Goal: Transaction & Acquisition: Purchase product/service

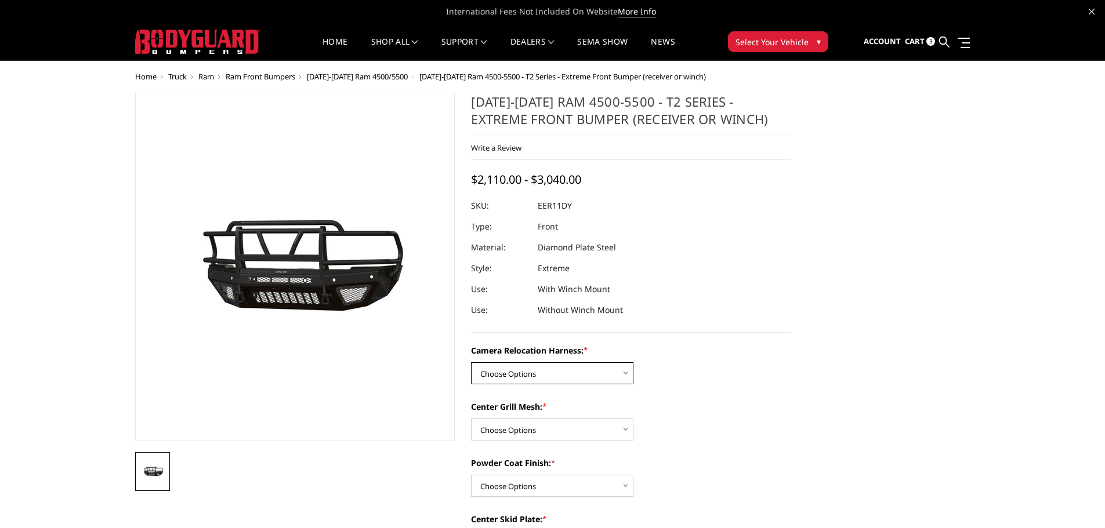
click at [628, 372] on select "Choose Options Without camera harness With camera harness" at bounding box center [552, 374] width 162 height 22
select select "3831"
click at [471, 363] on select "Choose Options Without camera harness With camera harness" at bounding box center [552, 374] width 162 height 22
click at [622, 430] on select "Choose Options Without expanded metal With expanded metal" at bounding box center [552, 430] width 162 height 22
select select "3828"
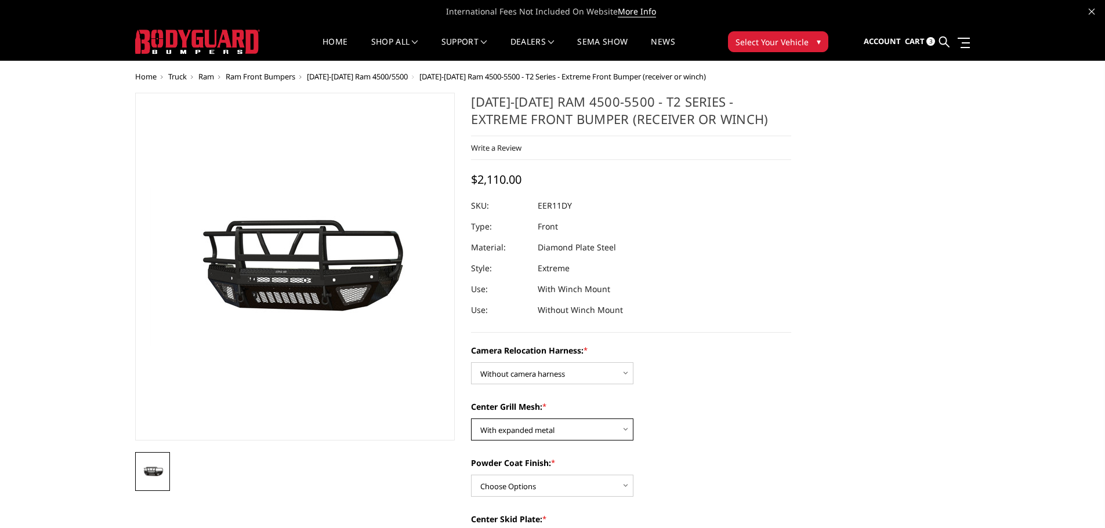
click at [471, 419] on select "Choose Options Without expanded metal With expanded metal" at bounding box center [552, 430] width 162 height 22
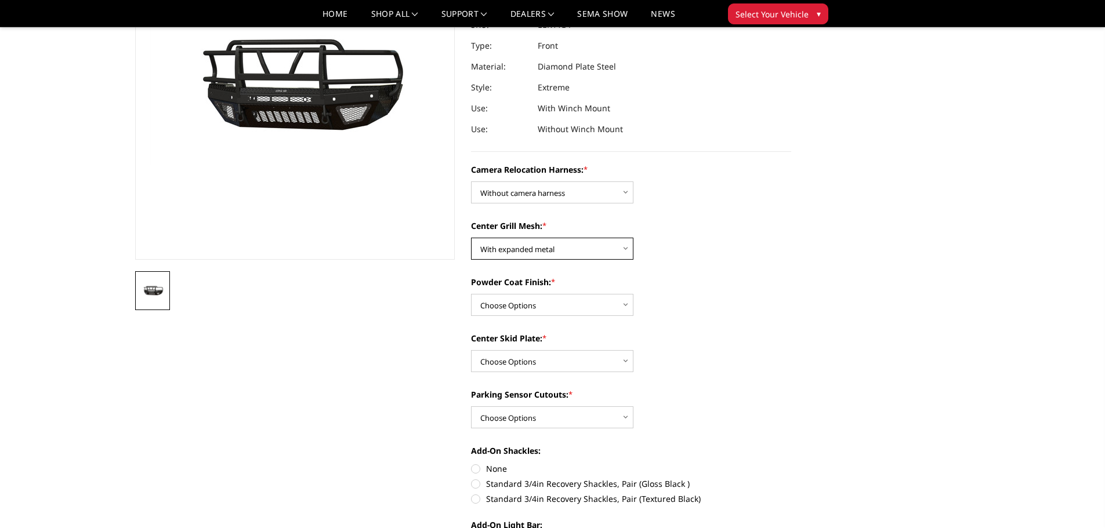
scroll to position [170, 0]
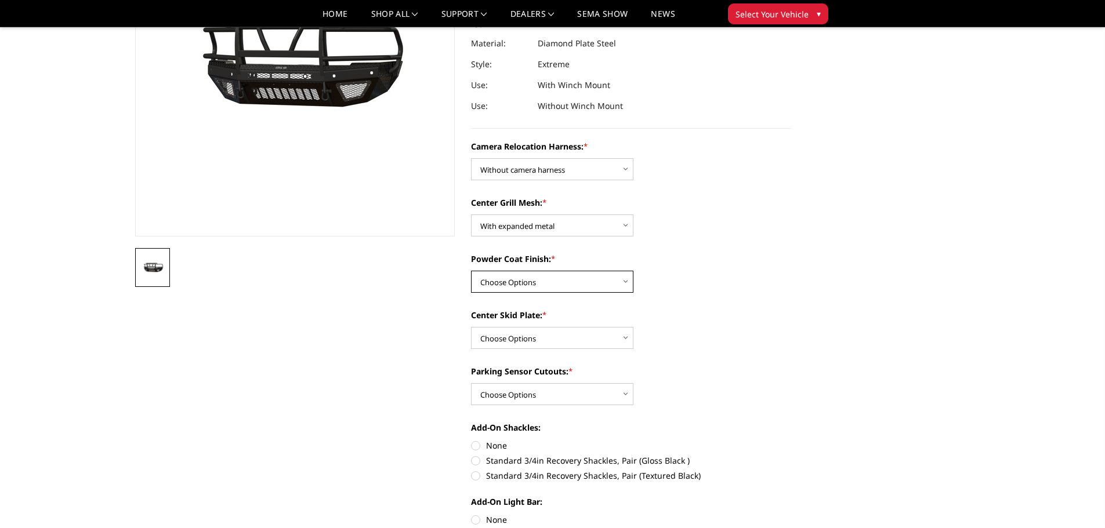
click at [630, 281] on select "Choose Options Textured Black Powder Coat Gloss Black Powder Coat Bare Metal" at bounding box center [552, 282] width 162 height 22
select select "3826"
click at [471, 271] on select "Choose Options Textured Black Powder Coat Gloss Black Powder Coat Bare Metal" at bounding box center [552, 282] width 162 height 22
click at [630, 340] on select "Choose Options Winch Mount Skid Plate Standard Skid Plate (included) 2" Receive…" at bounding box center [552, 338] width 162 height 22
select select "3822"
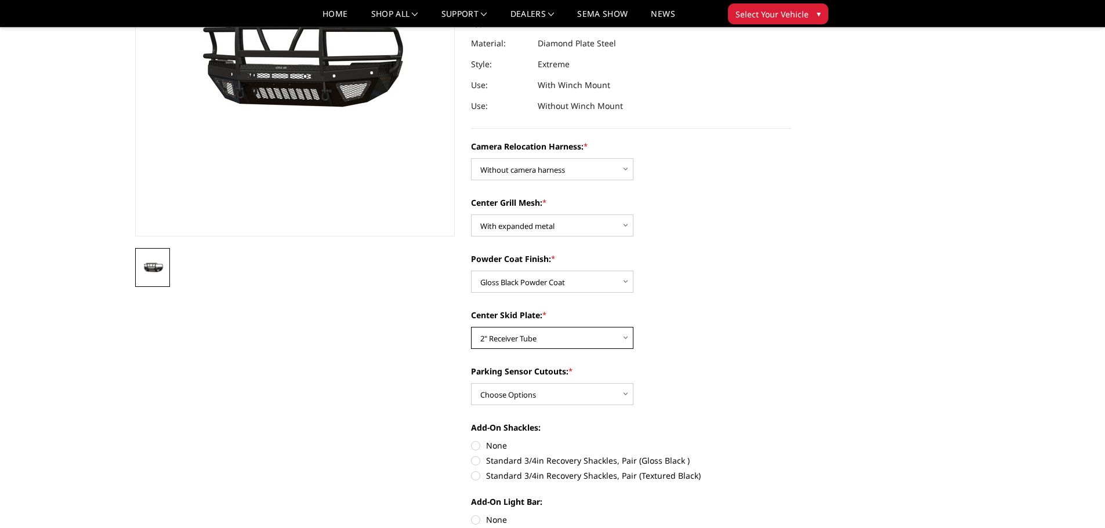
click at [471, 327] on select "Choose Options Winch Mount Skid Plate Standard Skid Plate (included) 2" Receive…" at bounding box center [552, 338] width 162 height 22
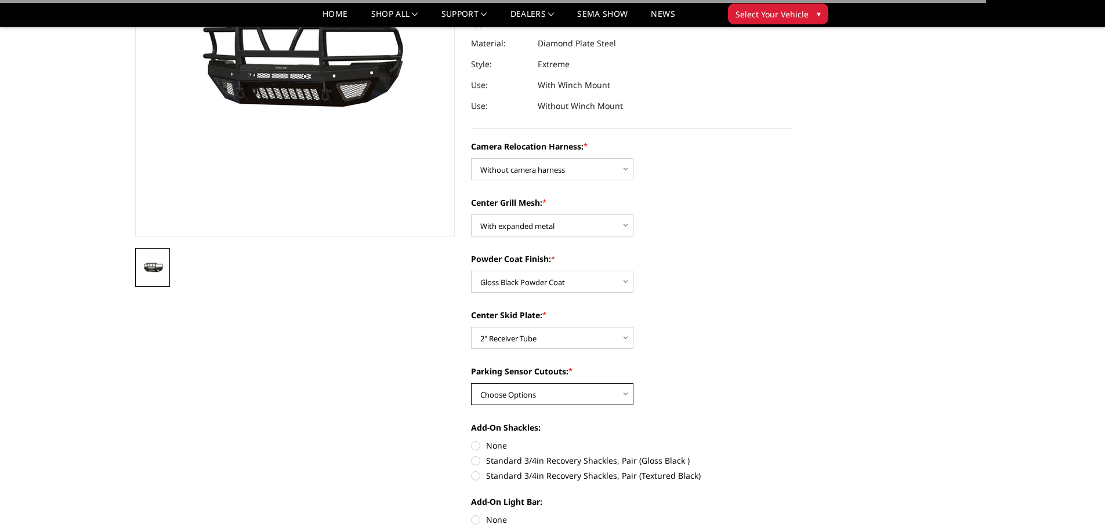
click at [628, 393] on select "Choose Options Yes - With Parking Sensor Cutouts" at bounding box center [552, 394] width 162 height 22
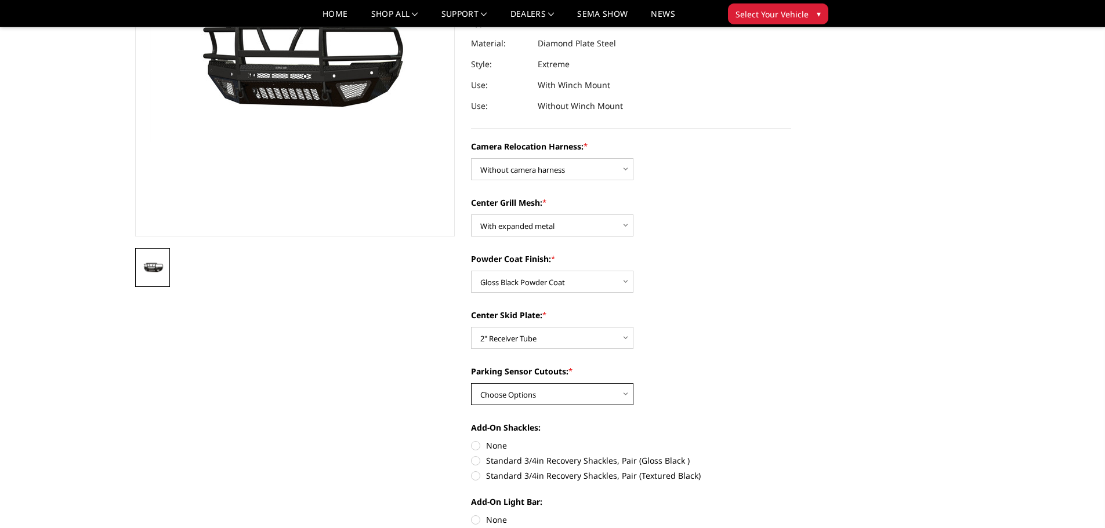
select select "3821"
click at [471, 383] on select "Choose Options Yes - With Parking Sensor Cutouts" at bounding box center [552, 394] width 162 height 22
click at [476, 461] on label "Standard 3/4in Recovery Shackles, Pair (Gloss Black )" at bounding box center [631, 461] width 320 height 12
click at [791, 440] on input "Standard 3/4in Recovery Shackles, Pair (Gloss Black )" at bounding box center [791, 440] width 1 height 1
radio input "true"
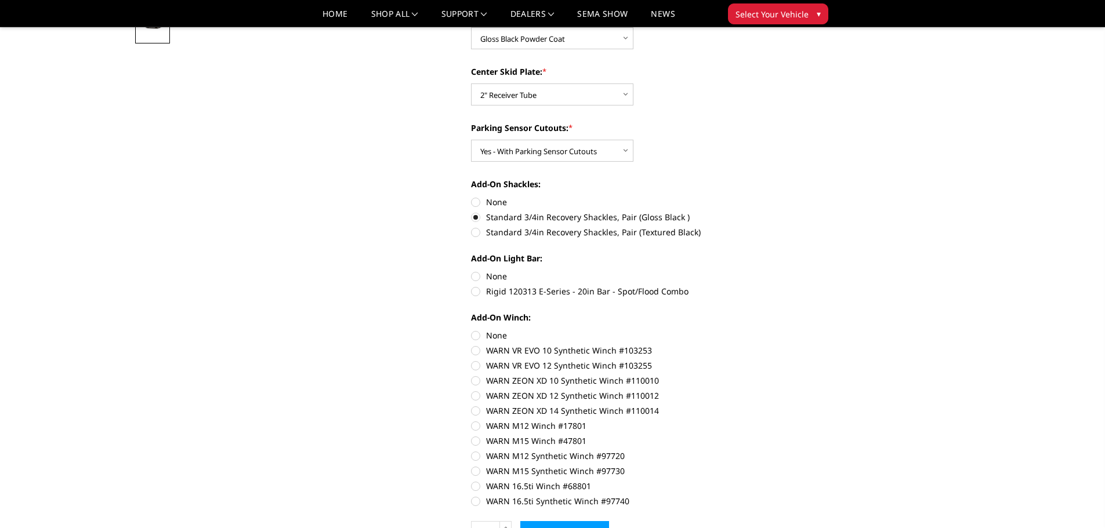
scroll to position [418, 0]
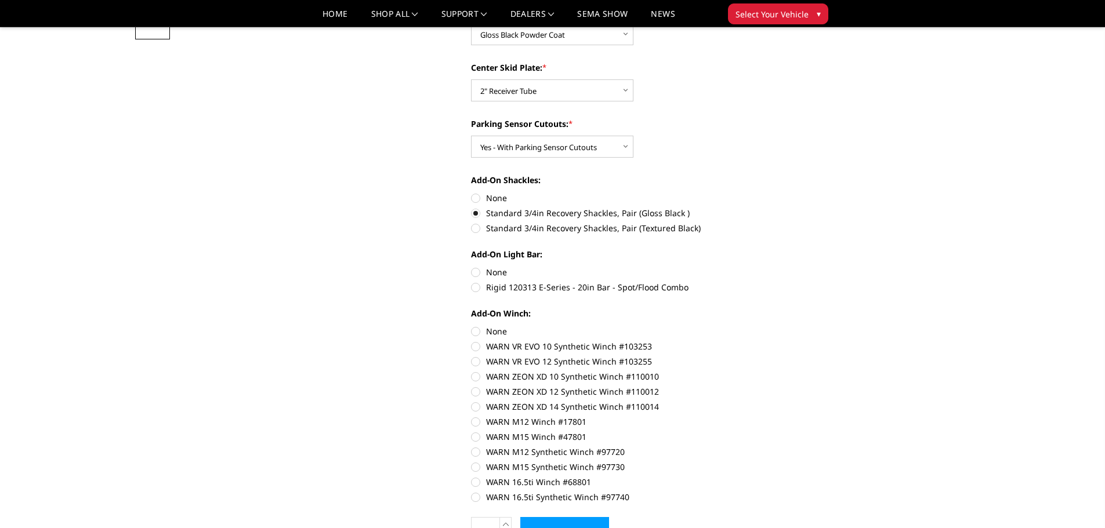
click at [475, 289] on label "Rigid 120313 E-Series - 20in Bar - Spot/Flood Combo" at bounding box center [631, 287] width 320 height 12
click at [791, 267] on input "Rigid 120313 E-Series - 20in Bar - Spot/Flood Combo" at bounding box center [791, 266] width 1 height 1
radio input "true"
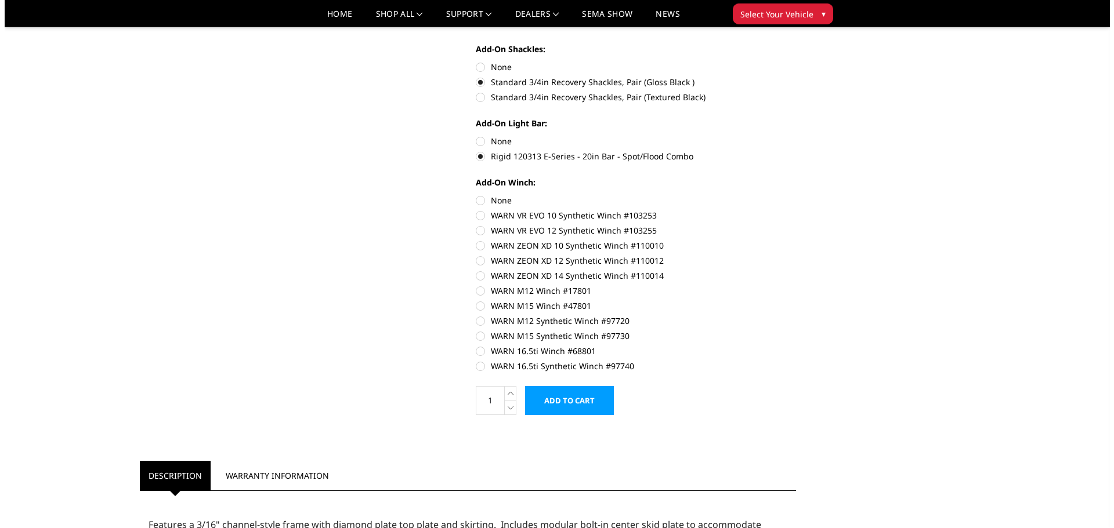
scroll to position [595, 0]
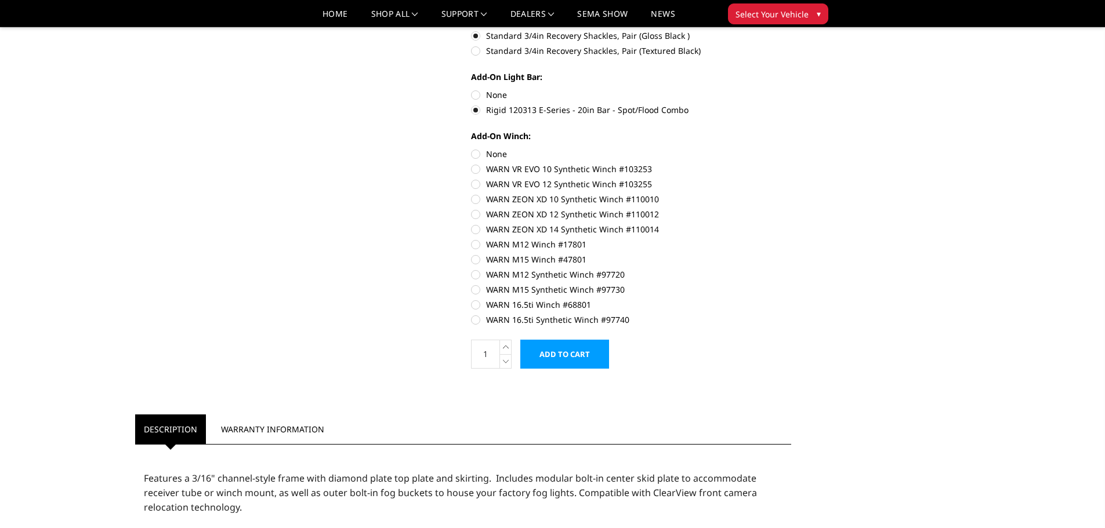
click at [590, 354] on input "Add to Cart" at bounding box center [564, 354] width 89 height 29
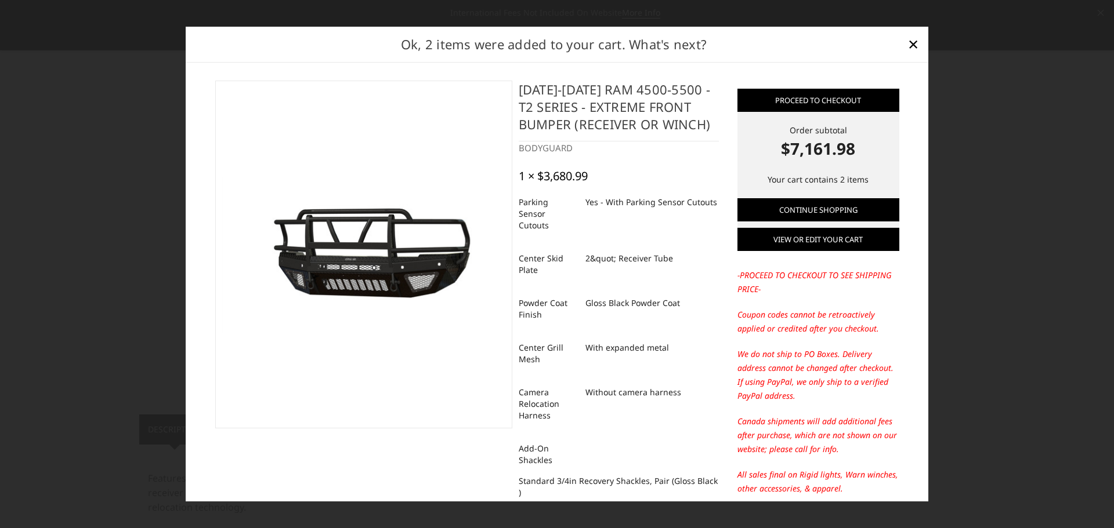
click at [828, 240] on link "View or edit your cart" at bounding box center [818, 239] width 162 height 23
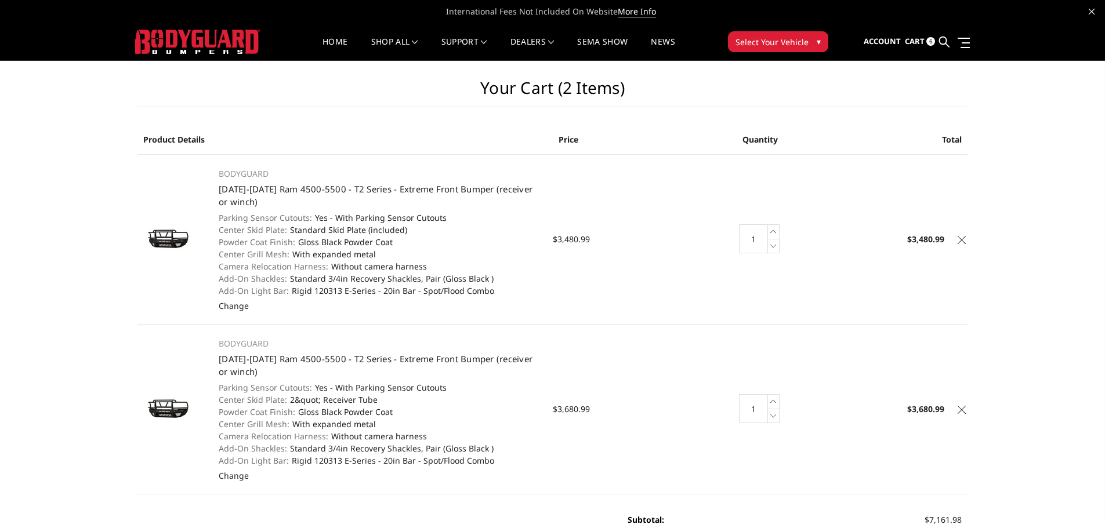
click at [966, 241] on link at bounding box center [962, 239] width 12 height 12
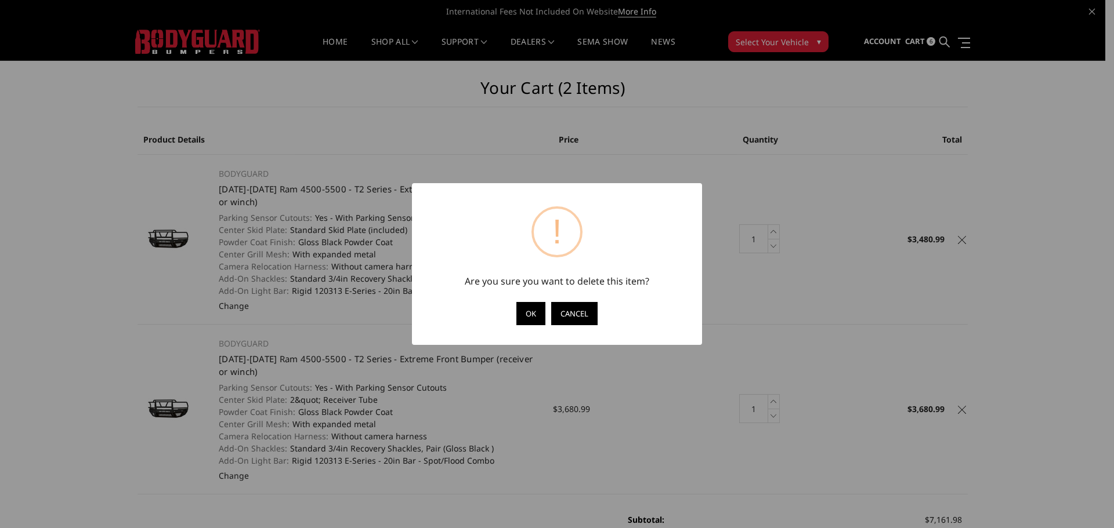
click at [580, 314] on button "Cancel" at bounding box center [574, 313] width 46 height 23
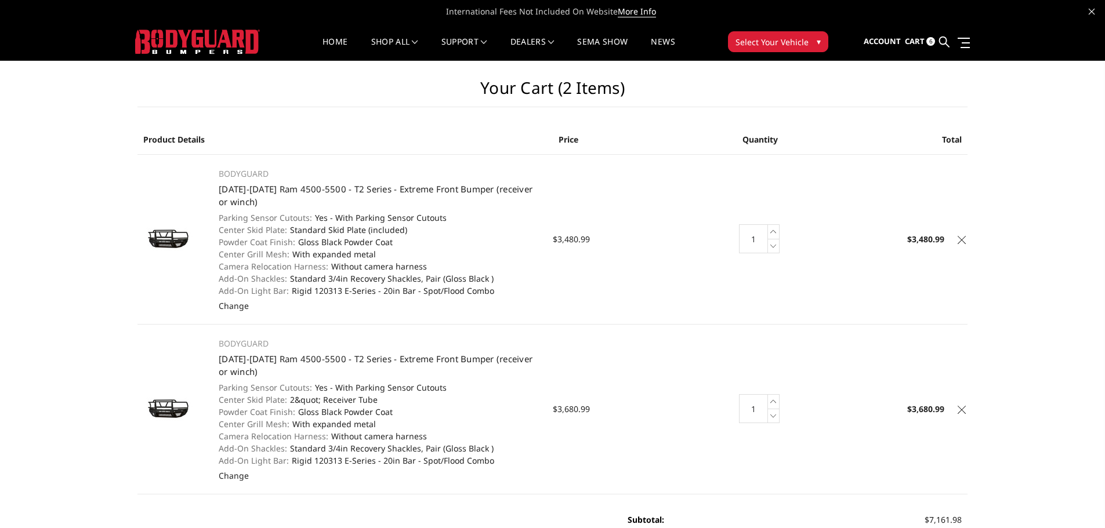
click at [964, 242] on icon at bounding box center [962, 240] width 8 height 8
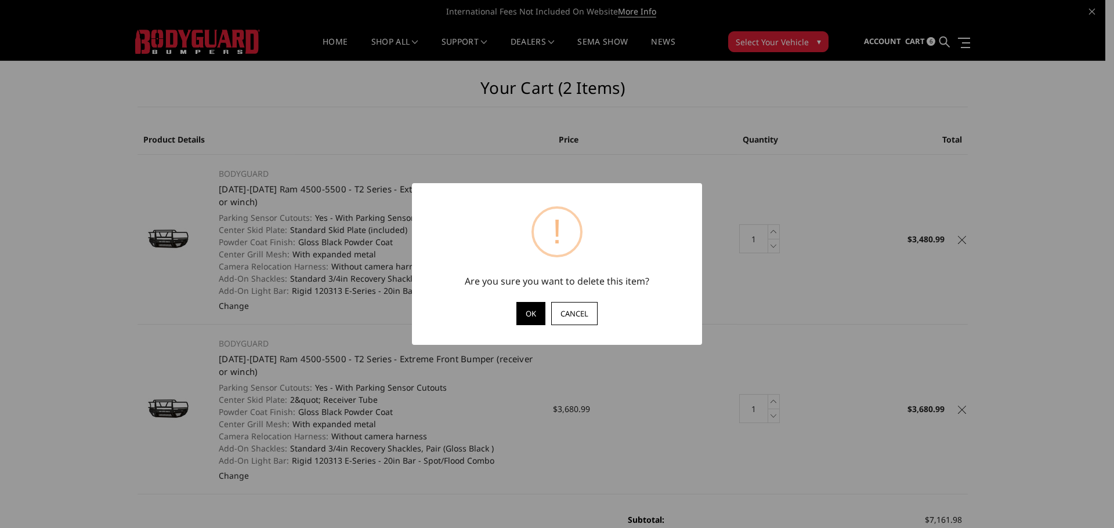
click at [533, 314] on button "OK" at bounding box center [530, 313] width 29 height 23
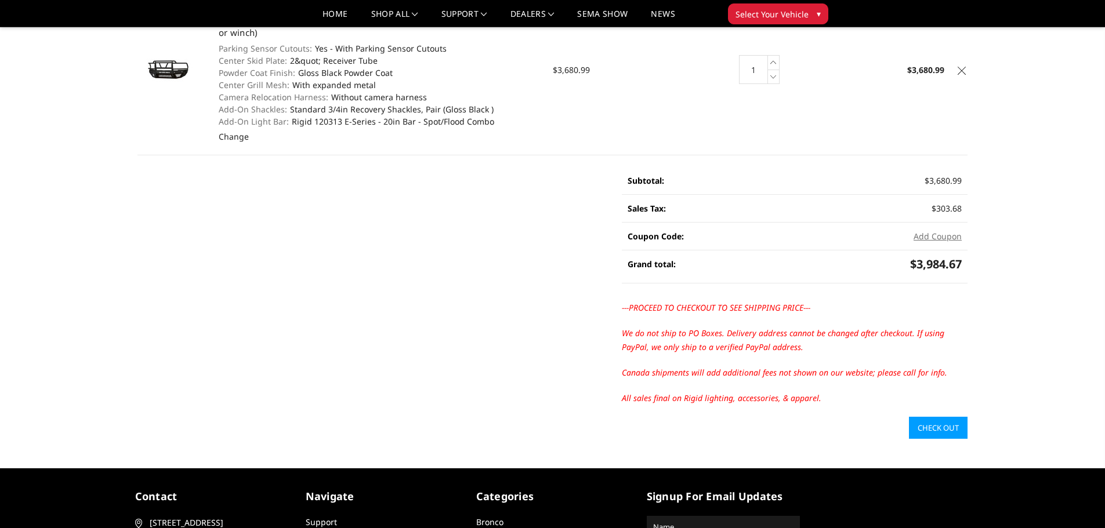
scroll to position [155, 0]
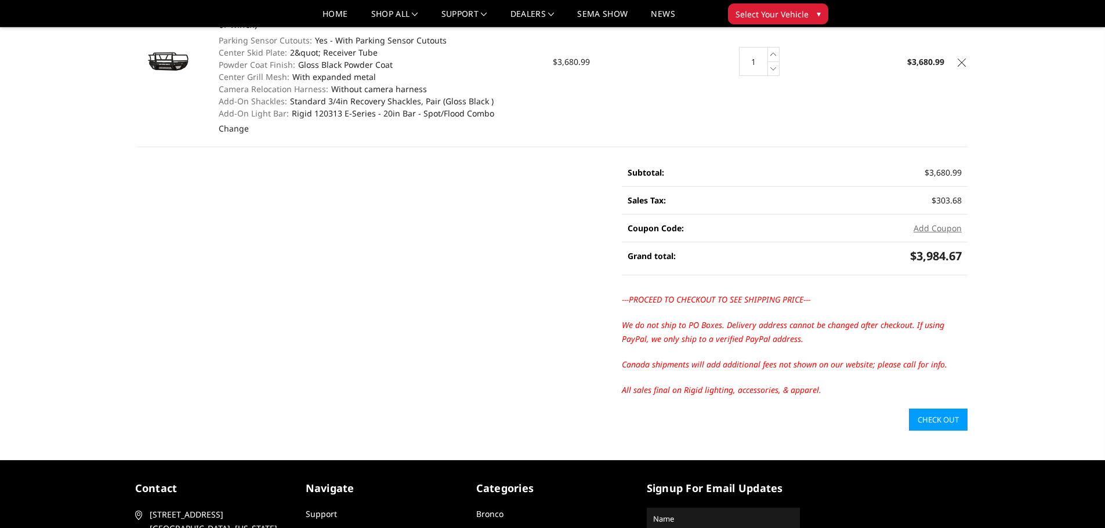
click at [943, 418] on link "Check out" at bounding box center [938, 420] width 59 height 22
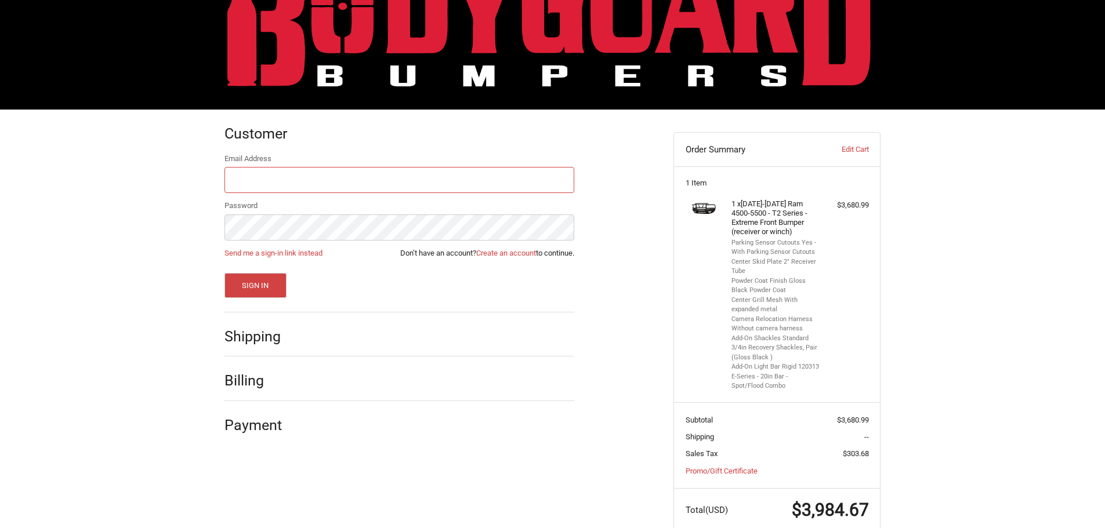
scroll to position [68, 0]
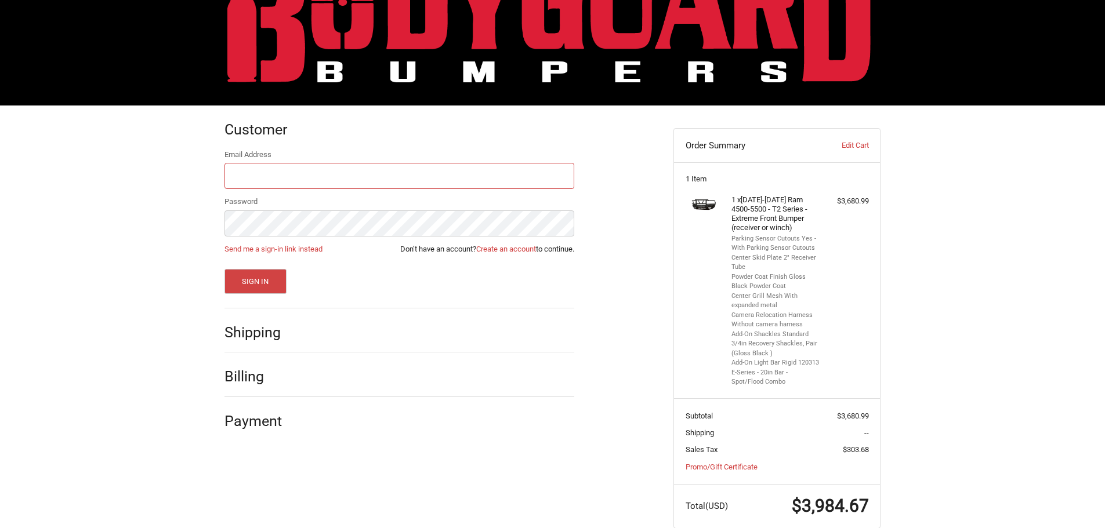
click at [400, 179] on input "Email Address" at bounding box center [399, 176] width 350 height 26
type input "lanetechinc@gmail.com"
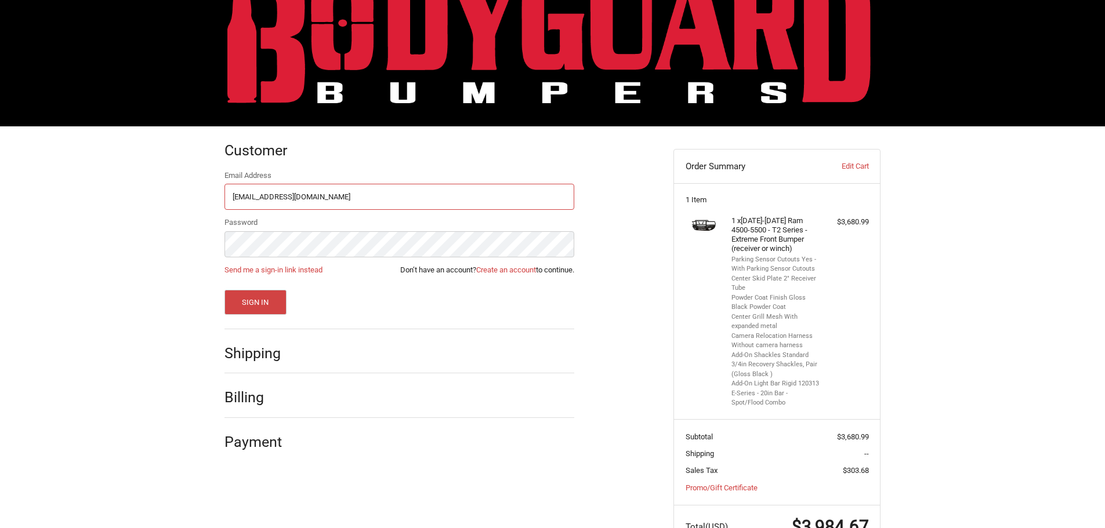
scroll to position [43, 0]
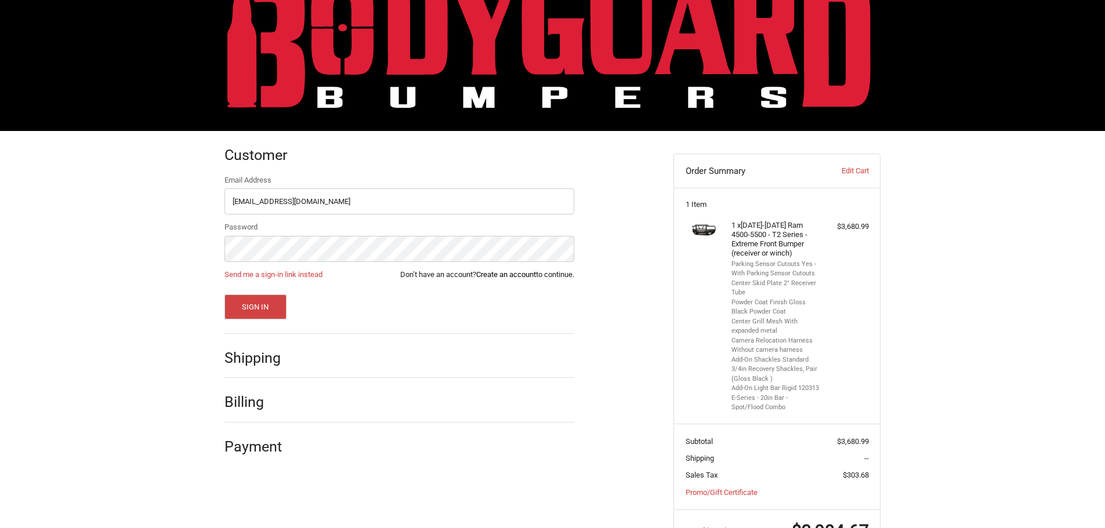
click at [495, 278] on link "Create an account" at bounding box center [506, 274] width 60 height 9
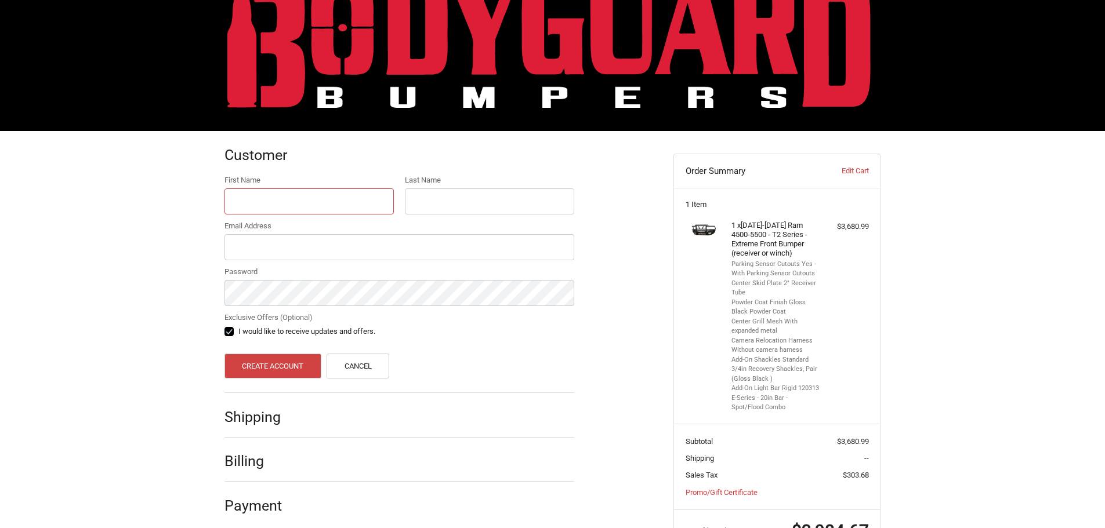
click at [284, 201] on input "First Name" at bounding box center [308, 202] width 169 height 26
type input "Jonathan"
type input "Heishman"
type input "lanetechinc@gmail.com"
click at [230, 332] on label "I would like to receive updates and offers." at bounding box center [399, 331] width 350 height 9
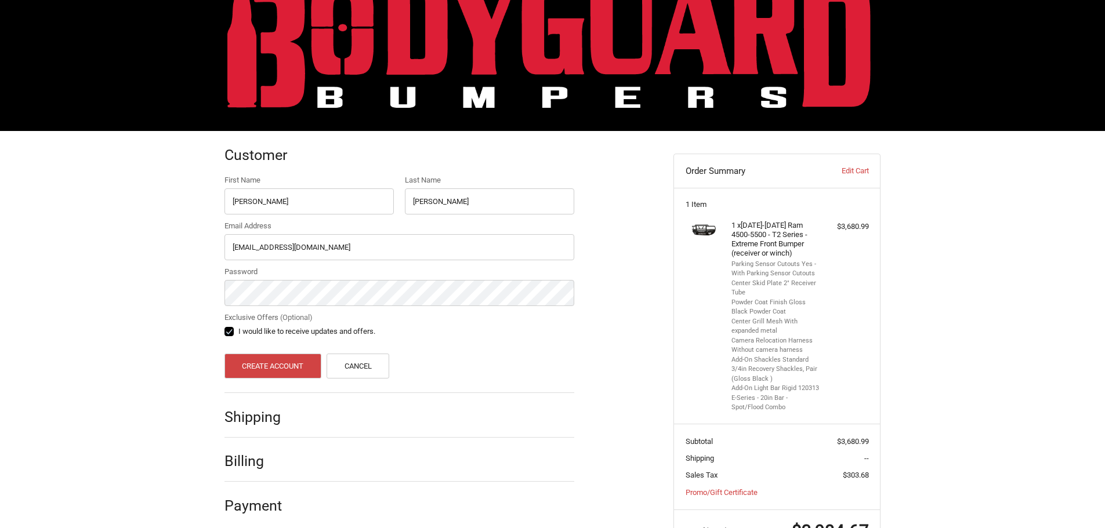
click at [225, 327] on input "I would like to receive updates and offers." at bounding box center [224, 326] width 1 height 1
checkbox input "false"
click at [263, 364] on button "Create Account" at bounding box center [272, 366] width 97 height 25
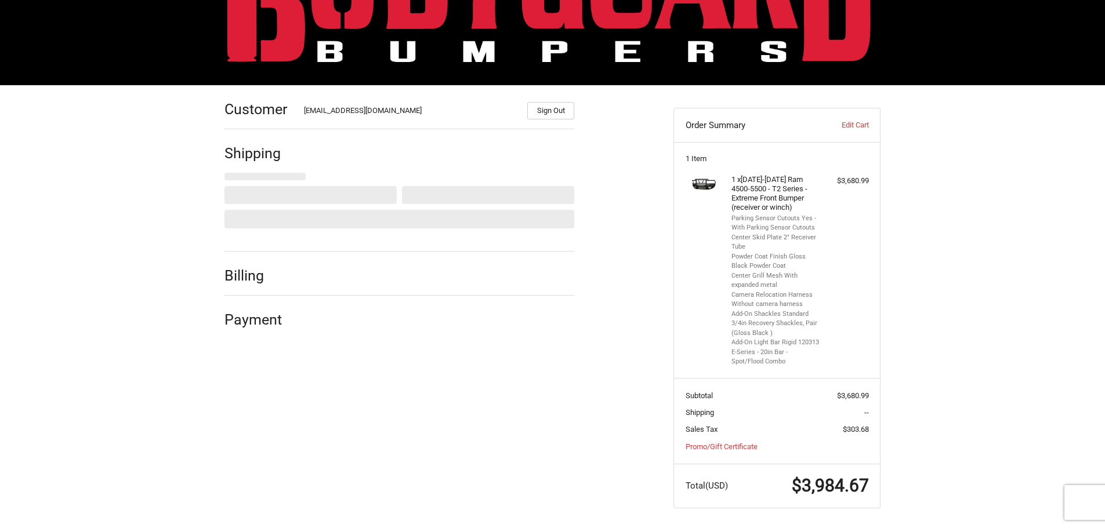
select select "US"
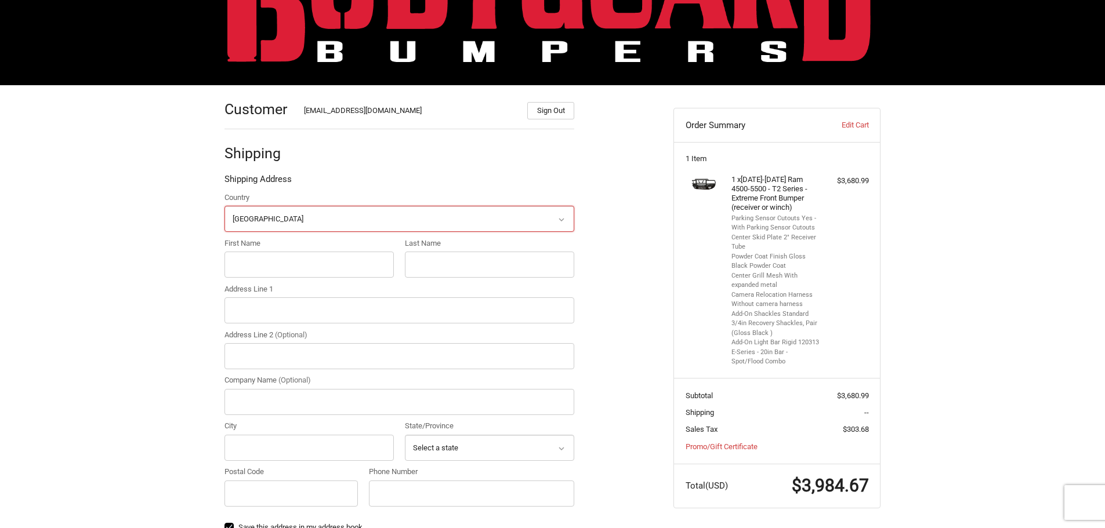
scroll to position [92, 0]
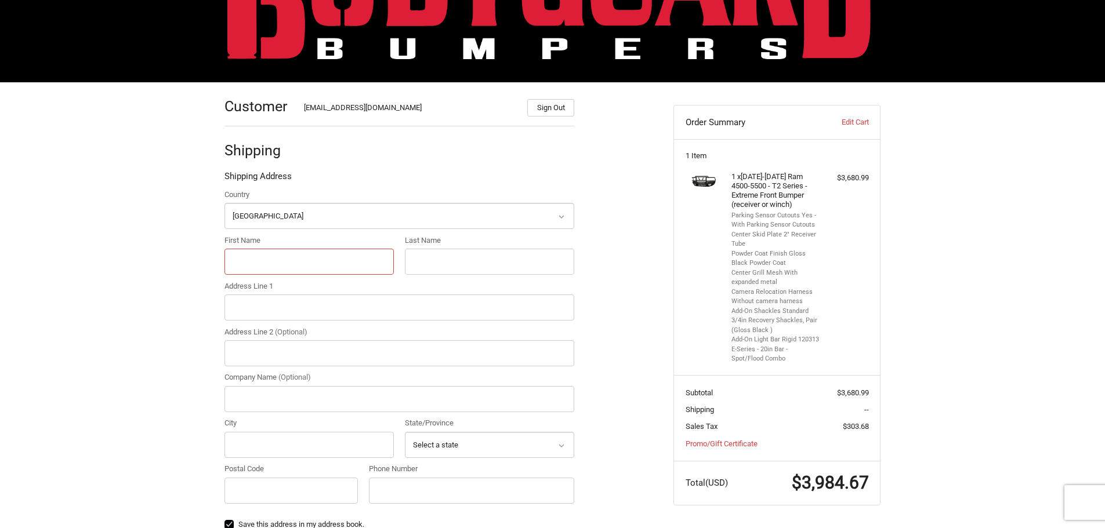
click at [318, 259] on input "First Name" at bounding box center [308, 262] width 169 height 26
type input "Jonathan"
type input "Heishman"
type input "2797 Swover Creek Rd"
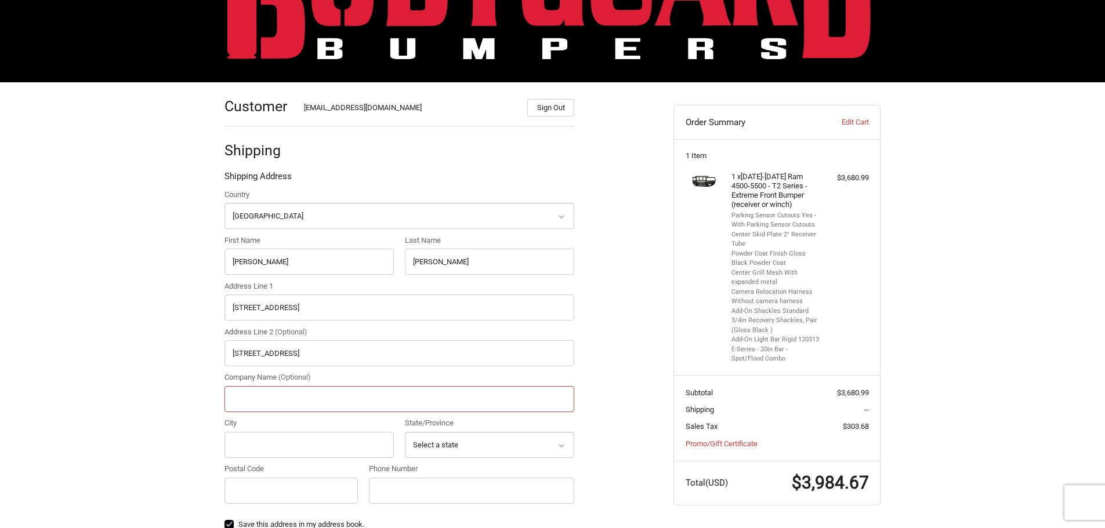
type input "Lane Technology INC"
type input "Edinburg"
select select "VA"
type input "22824"
type input "5404810026"
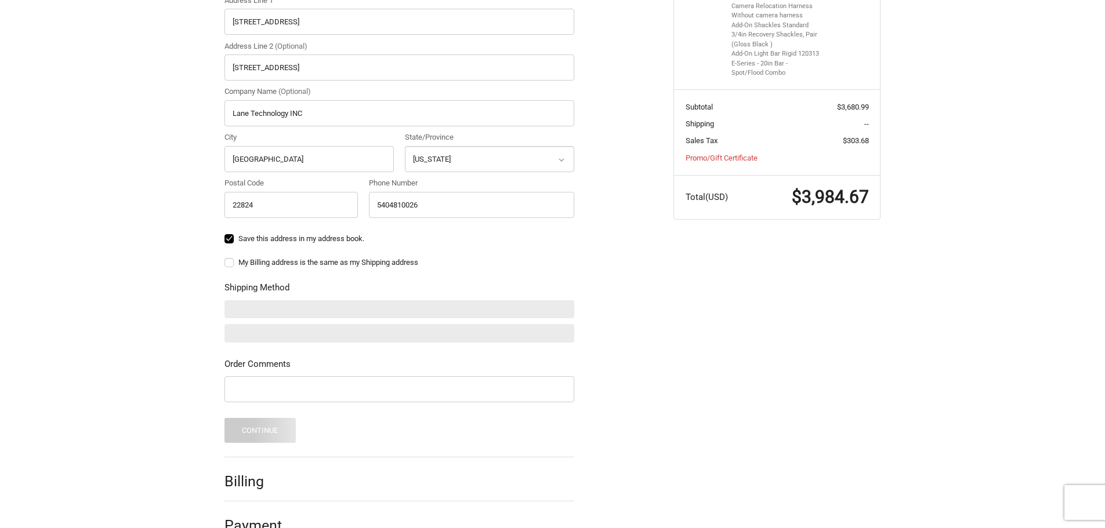
scroll to position [406, 0]
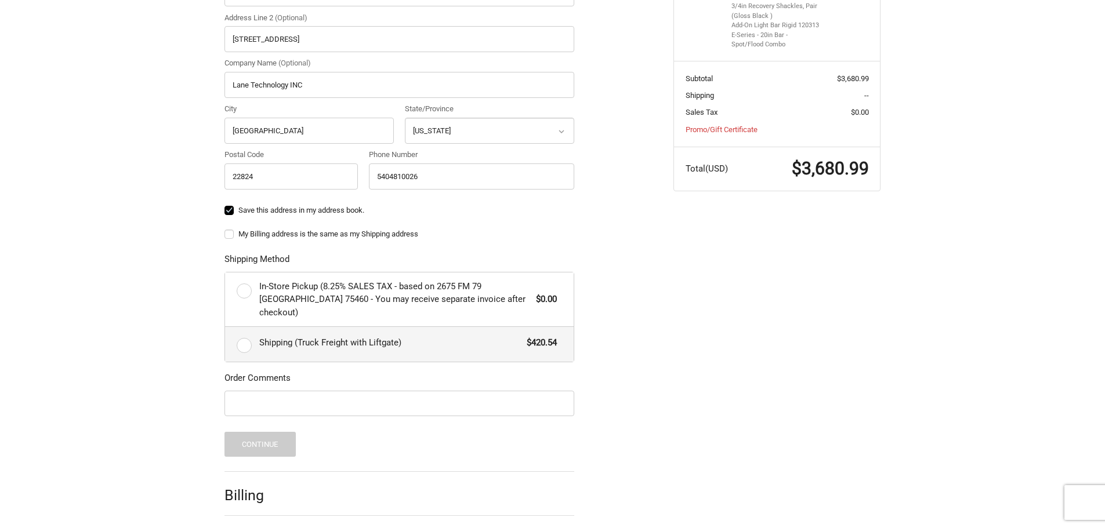
click at [242, 334] on label "Shipping (Truck Freight with Liftgate) $420.54" at bounding box center [399, 344] width 349 height 35
click at [226, 328] on input "Shipping (Truck Freight with Liftgate) $420.54" at bounding box center [225, 327] width 1 height 1
radio input "true"
click at [230, 236] on label "My Billing address is the same as my Shipping address" at bounding box center [399, 234] width 350 height 9
click at [225, 229] on input "My Billing address is the same as my Shipping address" at bounding box center [224, 229] width 1 height 1
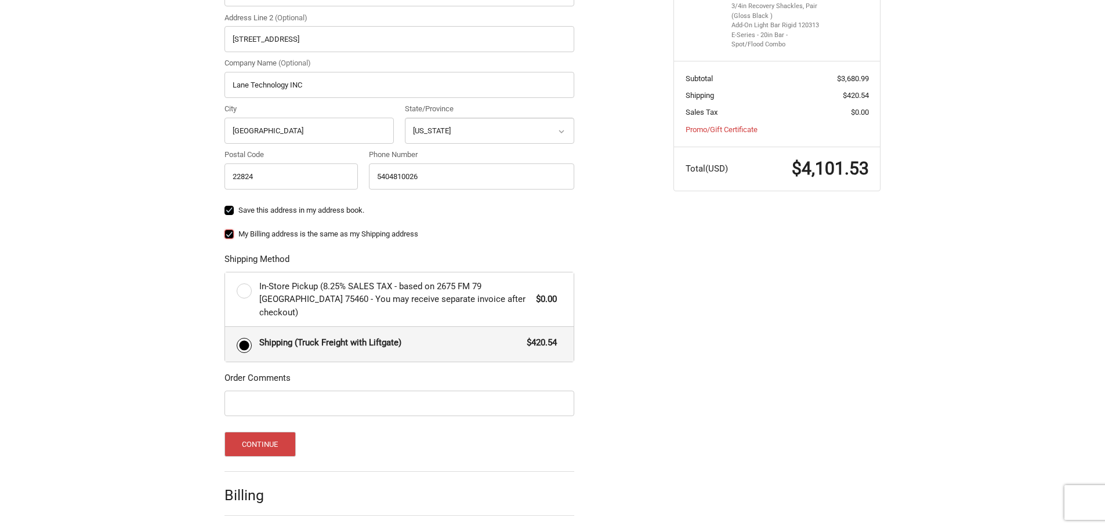
checkbox input "true"
click at [266, 432] on button "Continue" at bounding box center [259, 444] width 71 height 25
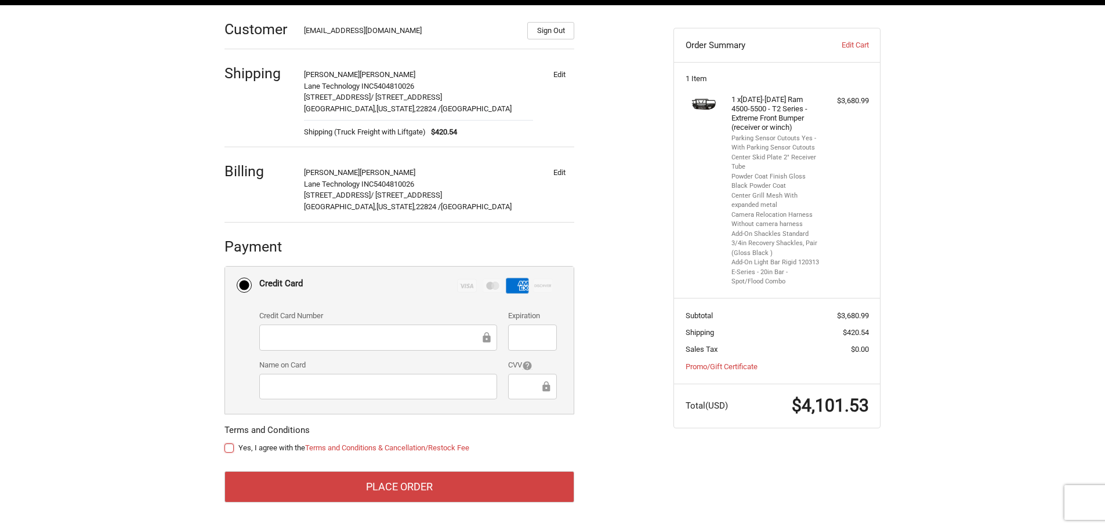
scroll to position [169, 0]
click at [228, 448] on label "Yes, I agree with the Terms and Conditions & Cancellation/Restock Fee" at bounding box center [399, 448] width 350 height 9
click at [225, 443] on input "Yes, I agree with the Terms and Conditions & Cancellation/Restock Fee" at bounding box center [224, 443] width 1 height 1
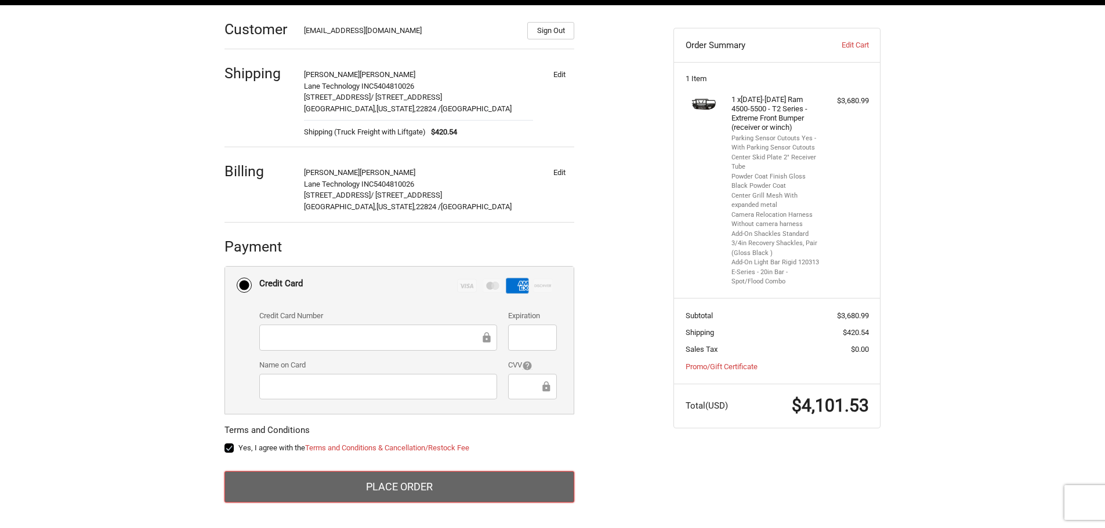
click at [315, 484] on button "Place Order" at bounding box center [399, 487] width 350 height 31
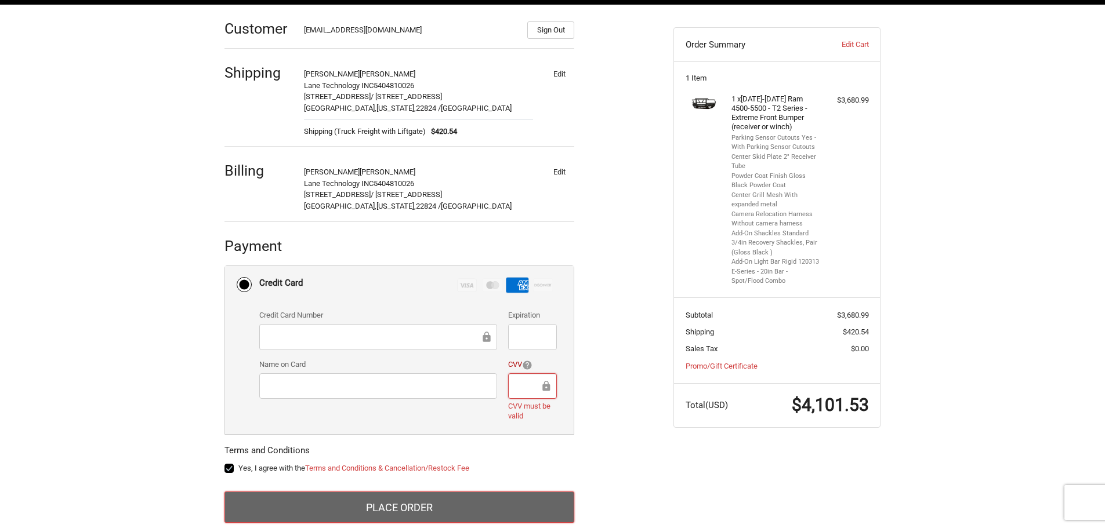
click at [361, 516] on button "Place Order" at bounding box center [399, 507] width 350 height 31
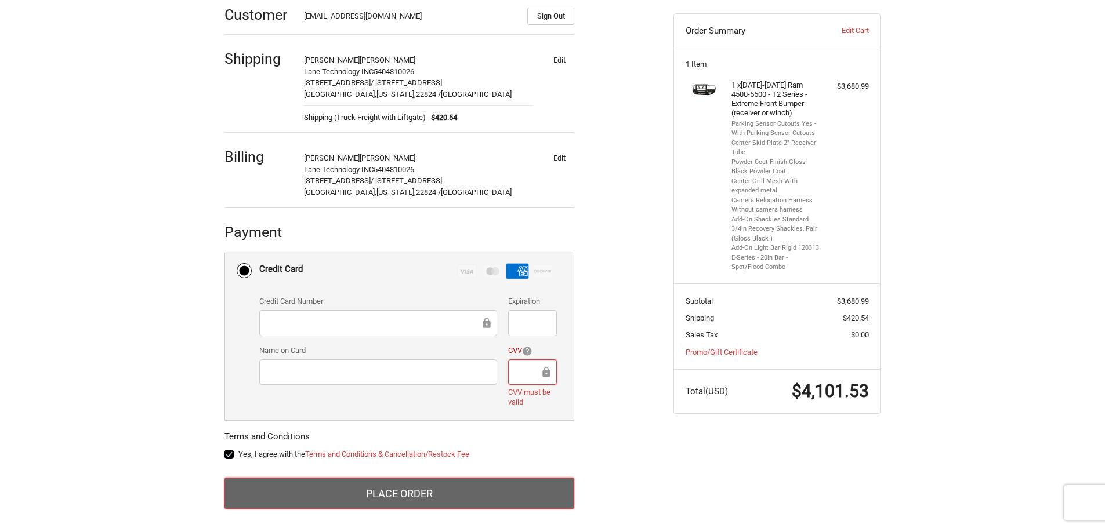
scroll to position [190, 0]
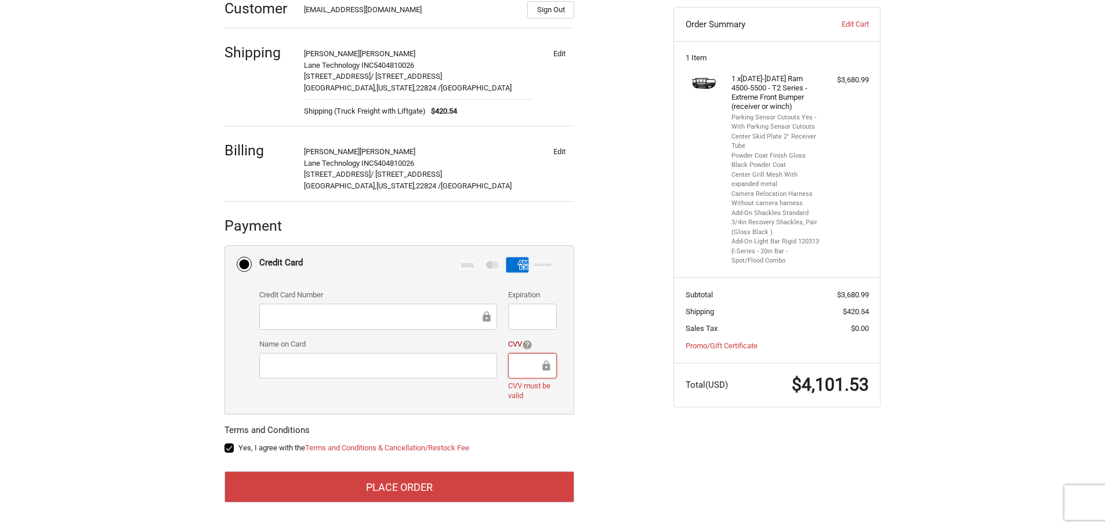
click at [229, 448] on label "Yes, I agree with the Terms and Conditions & Cancellation/Restock Fee" at bounding box center [399, 448] width 350 height 9
click at [225, 443] on input "Yes, I agree with the Terms and Conditions & Cancellation/Restock Fee" at bounding box center [224, 443] width 1 height 1
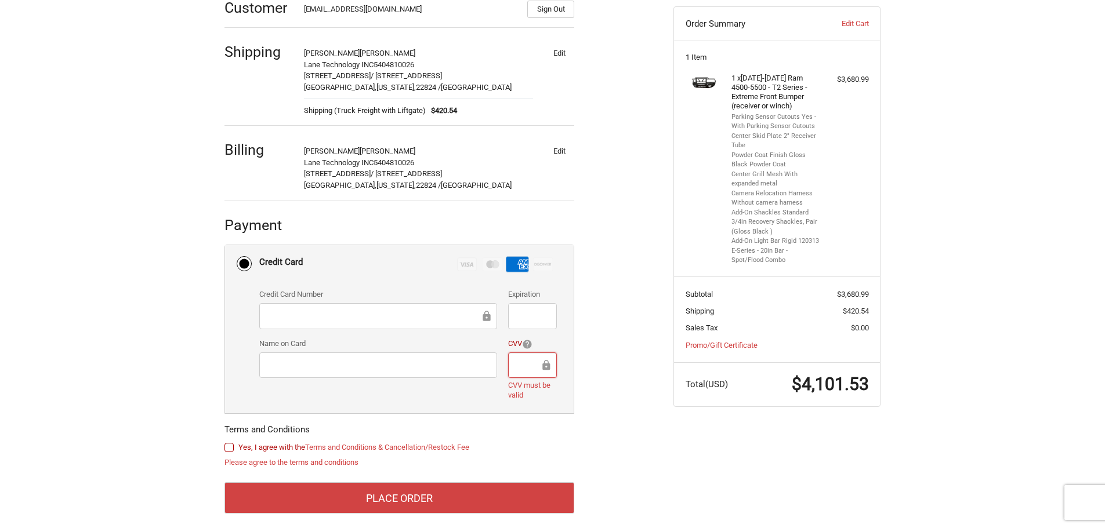
click at [229, 448] on label "Yes, I agree with the Terms and Conditions & Cancellation/Restock Fee" at bounding box center [399, 447] width 350 height 9
click at [225, 443] on input "Yes, I agree with the Terms and Conditions & Cancellation/Restock Fee" at bounding box center [224, 442] width 1 height 1
checkbox input "true"
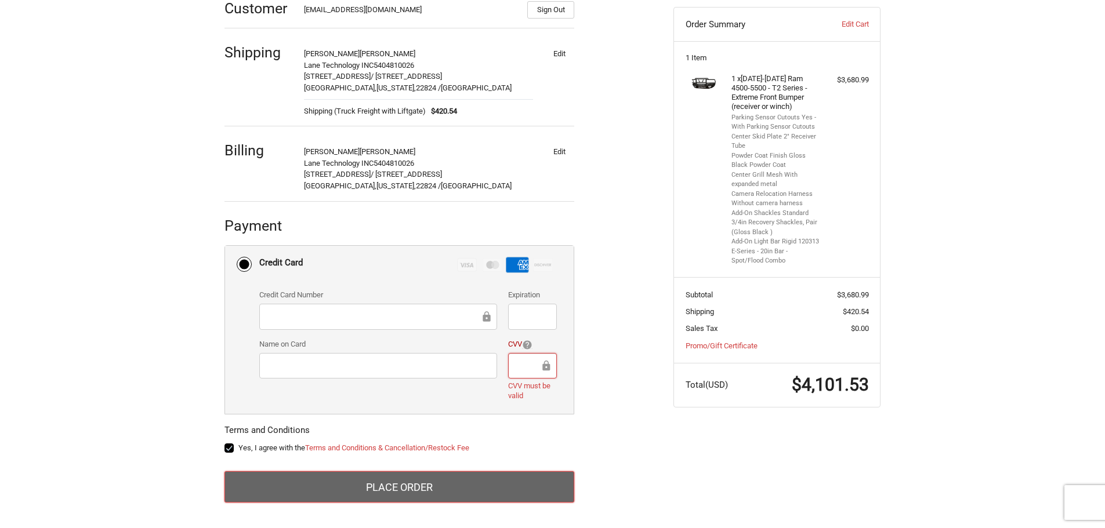
click at [426, 492] on button "Place Order" at bounding box center [399, 487] width 350 height 31
click at [412, 481] on button "Place Order" at bounding box center [399, 487] width 350 height 31
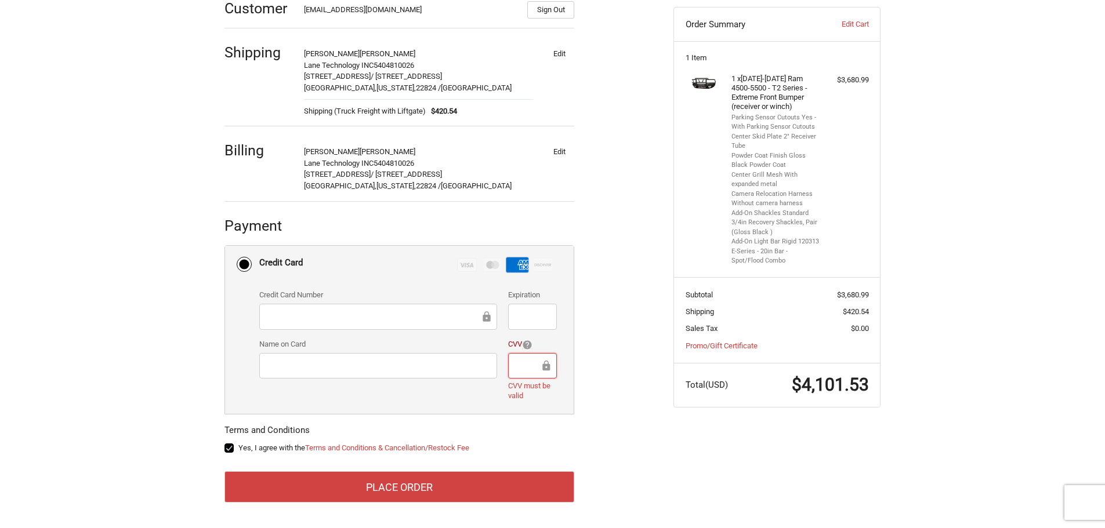
click at [519, 263] on rect at bounding box center [517, 266] width 23 height 16
click at [226, 247] on input "Credit Card Visa Master Amex Discover" at bounding box center [225, 246] width 1 height 1
click at [519, 263] on rect at bounding box center [517, 266] width 23 height 16
click at [226, 247] on input "Credit Card Visa Master Amex Discover" at bounding box center [225, 246] width 1 height 1
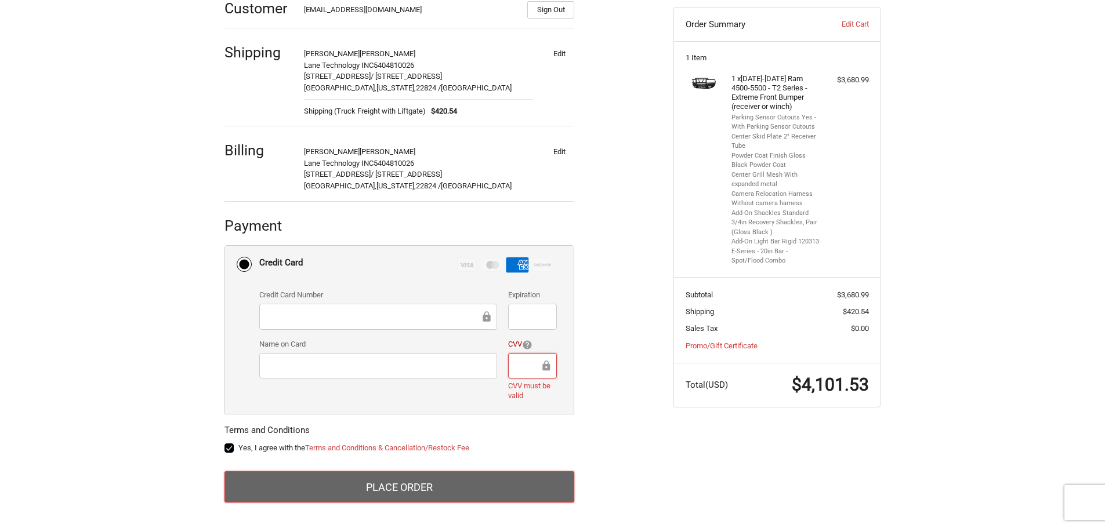
click at [480, 495] on button "Place Order" at bounding box center [399, 487] width 350 height 31
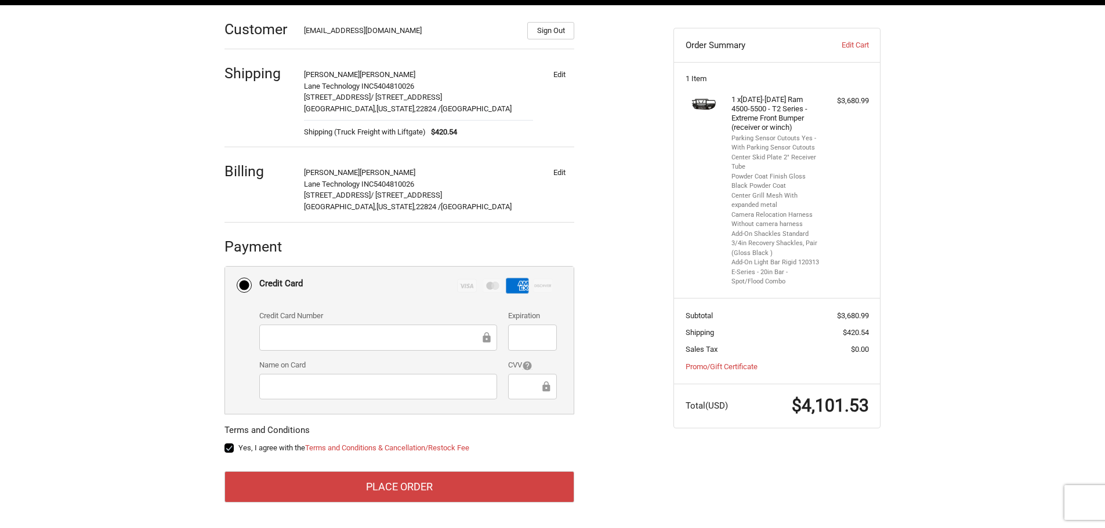
scroll to position [169, 0]
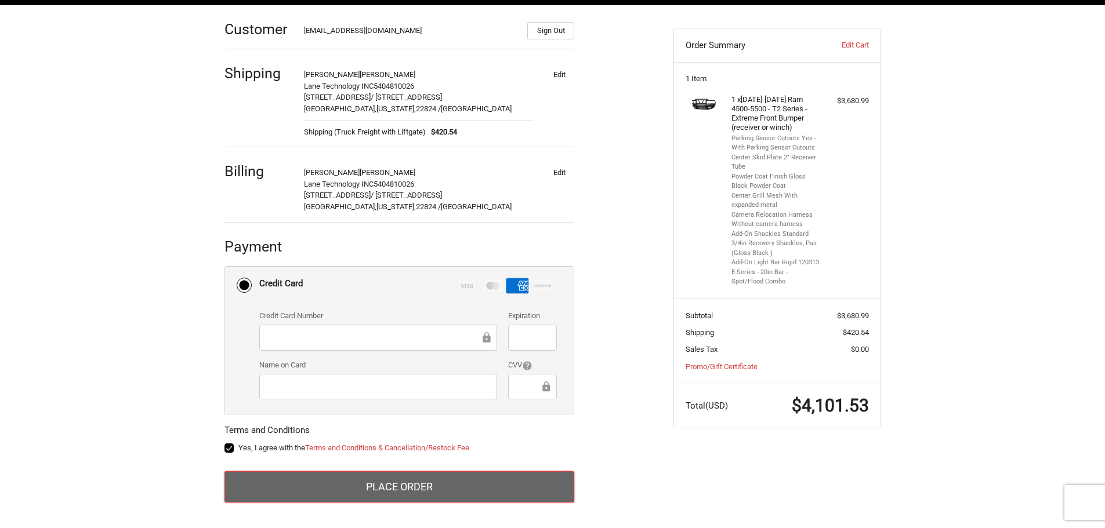
click at [501, 489] on button "Place Order" at bounding box center [399, 487] width 350 height 31
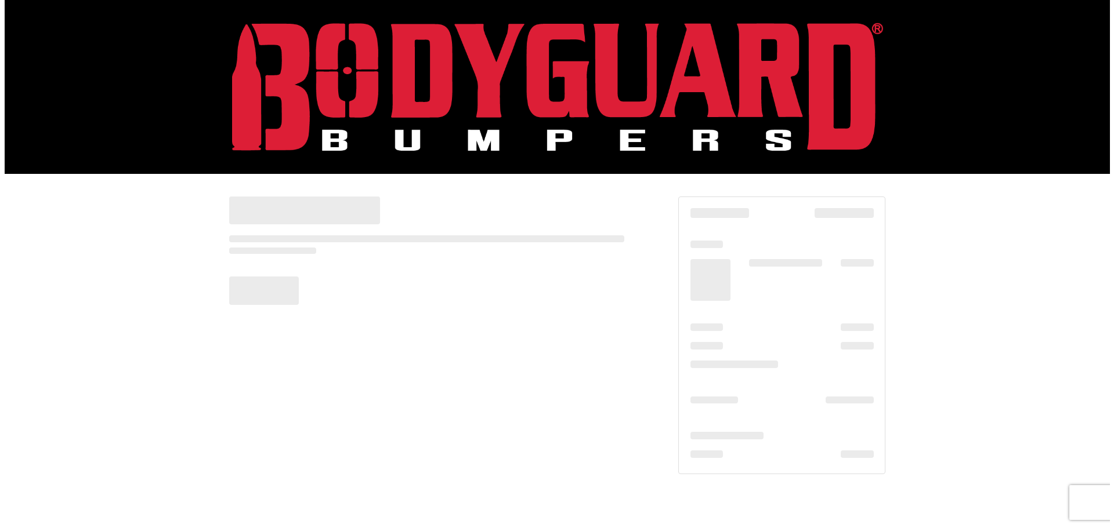
scroll to position [0, 0]
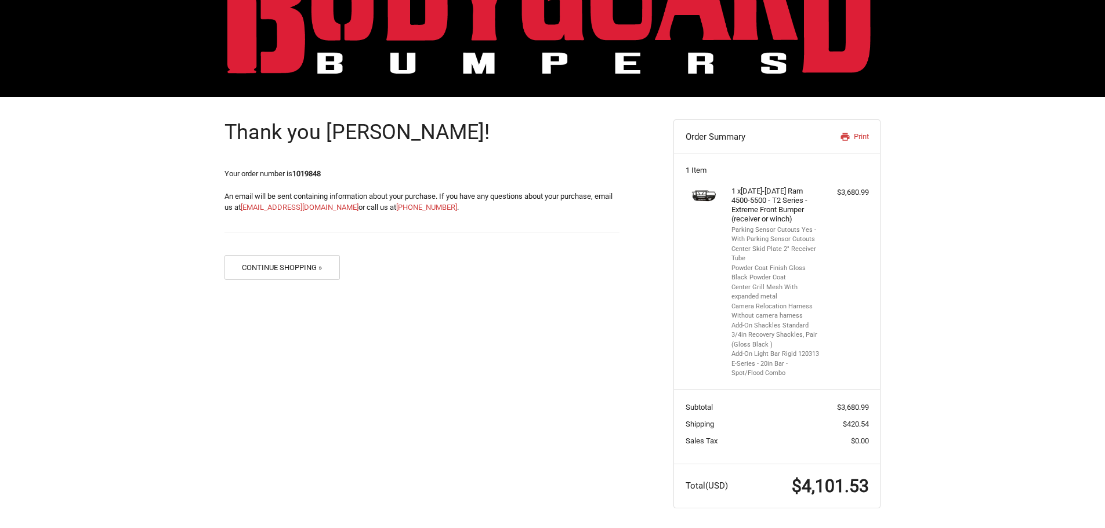
scroll to position [80, 0]
